Goal: Find specific page/section: Find specific page/section

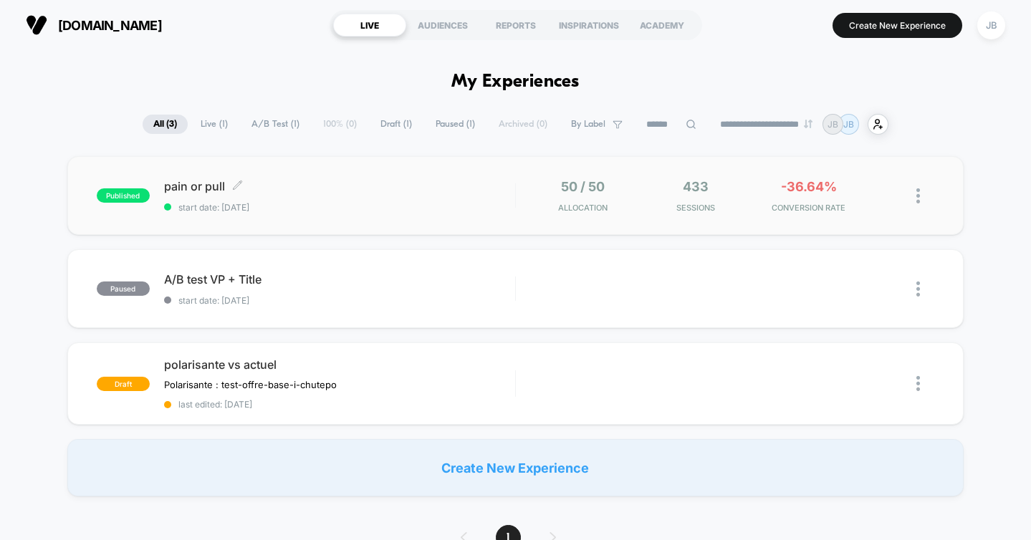
click at [284, 177] on div "published pain or pull Click to edit experience details Click to edit experienc…" at bounding box center [515, 195] width 897 height 79
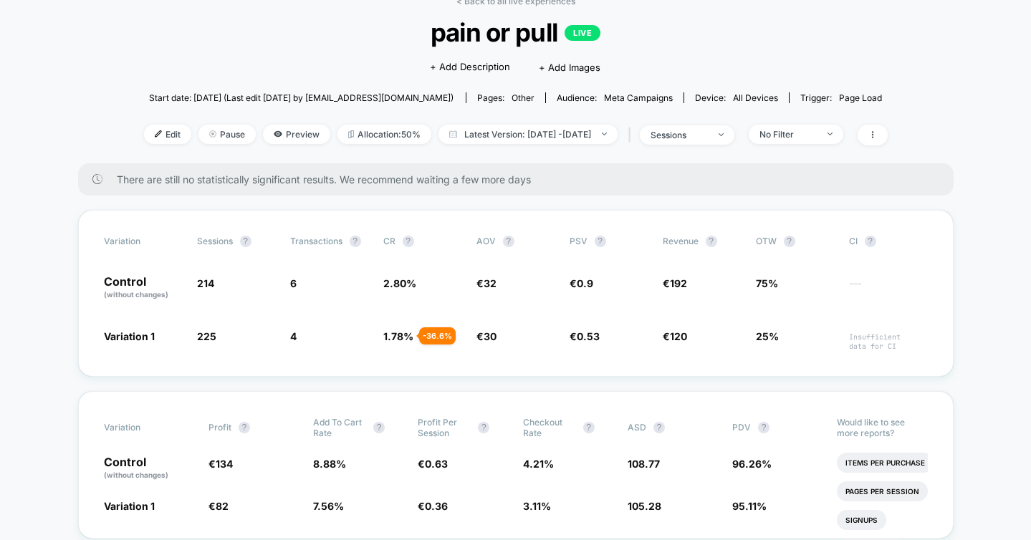
scroll to position [92, 0]
